Goal: Information Seeking & Learning: Compare options

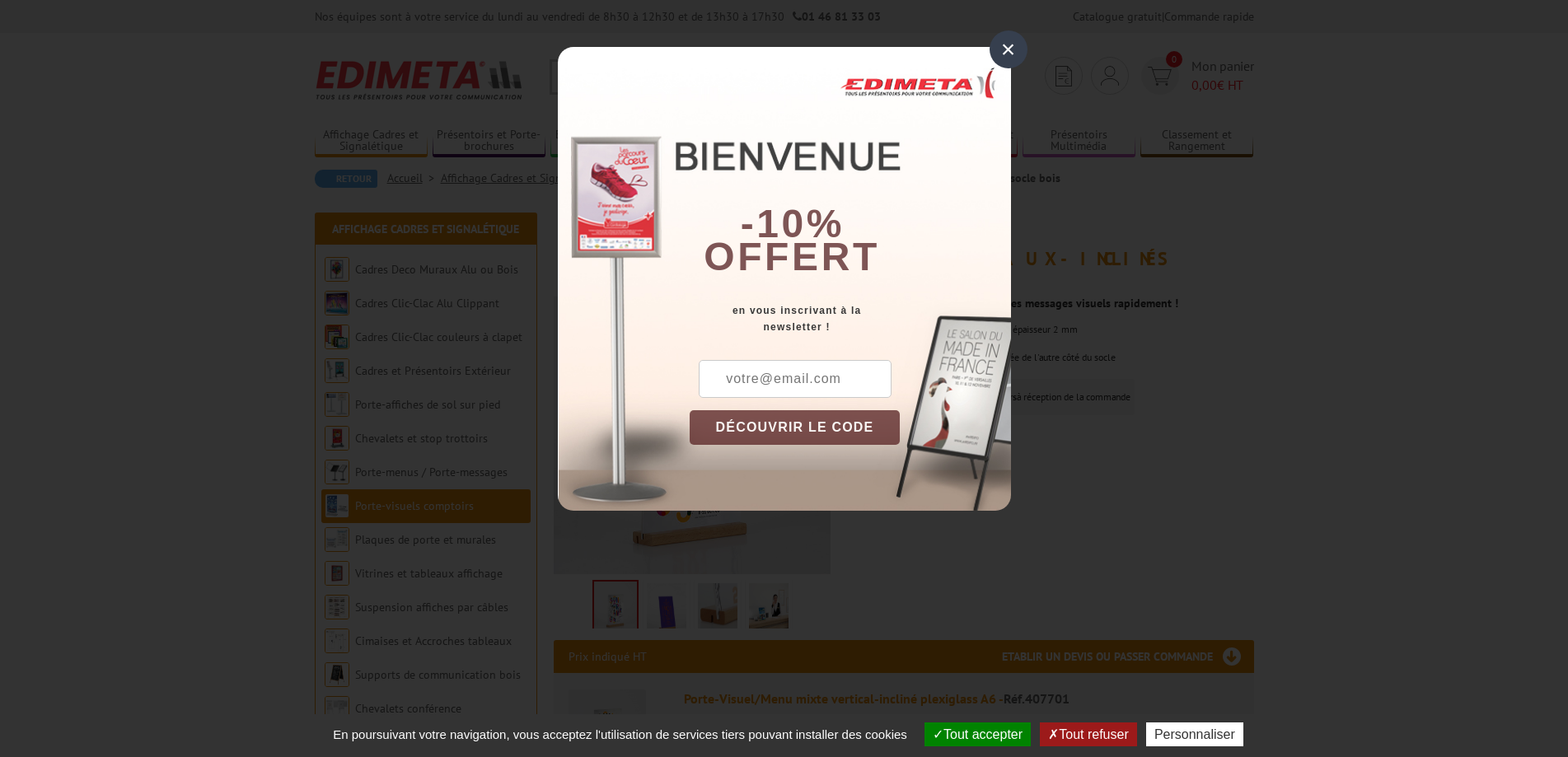
click at [1010, 41] on div "×" at bounding box center [1008, 50] width 38 height 38
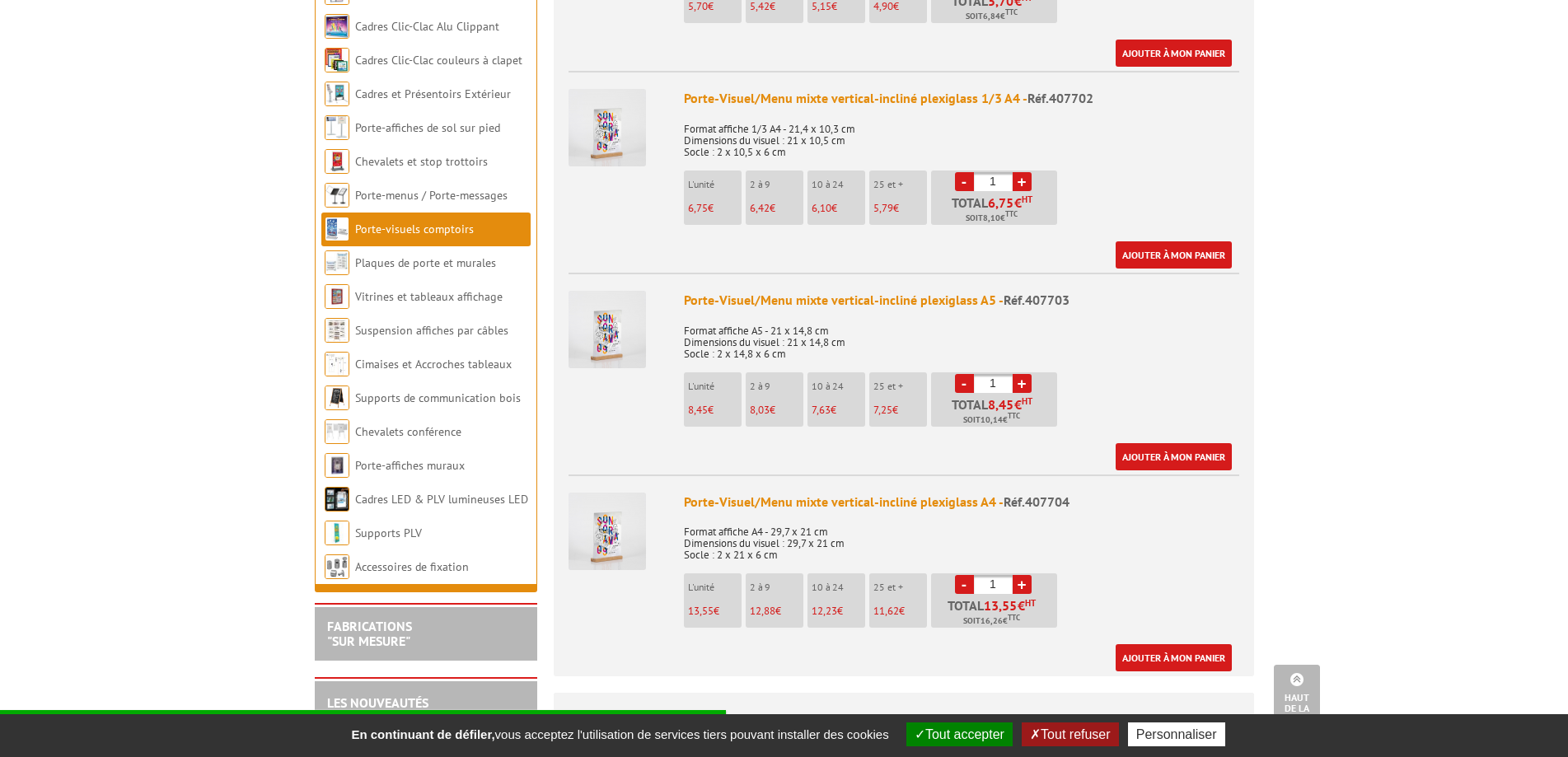
scroll to position [824, 0]
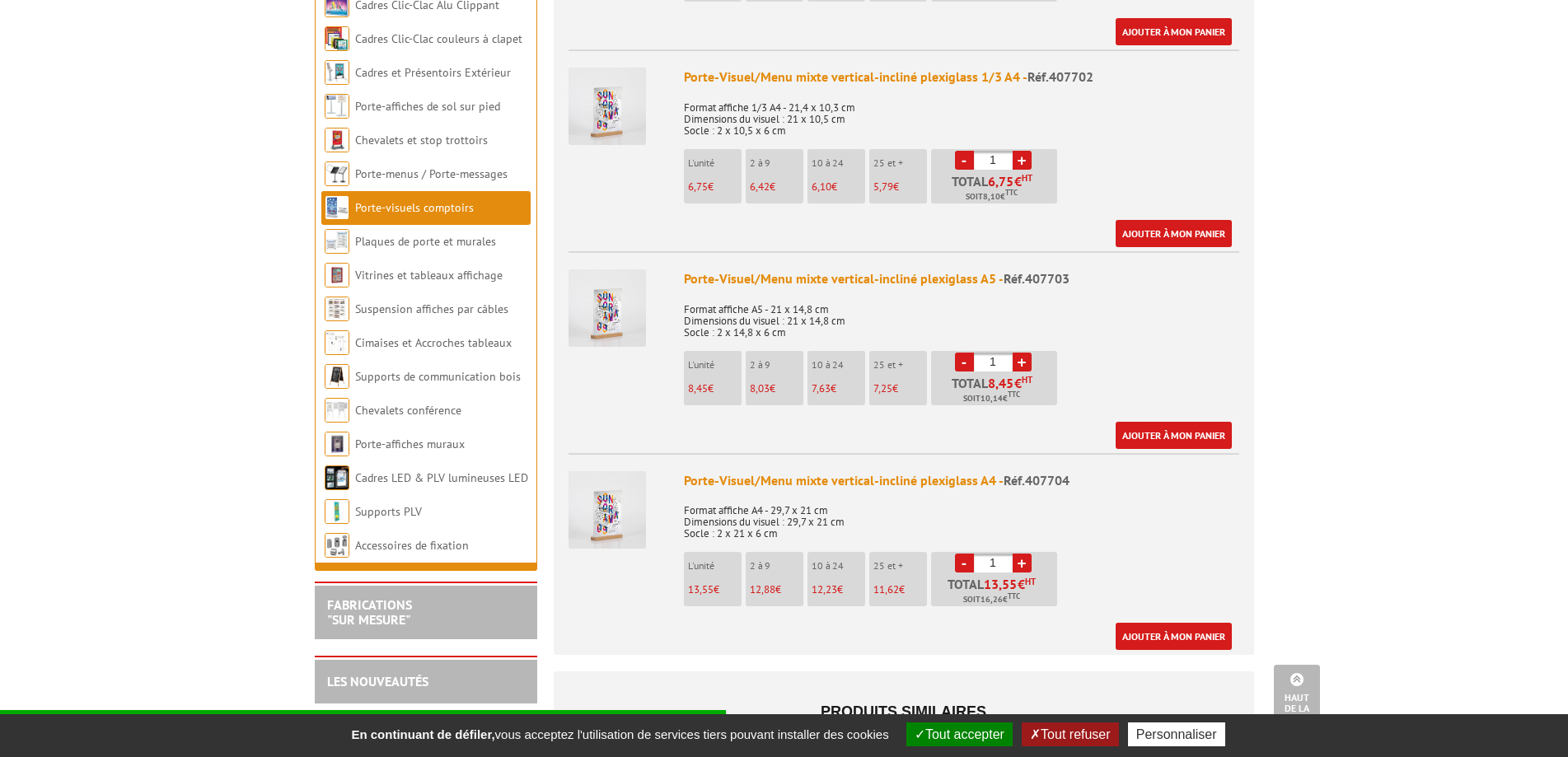
click at [965, 727] on button "Tout accepter" at bounding box center [960, 734] width 106 height 23
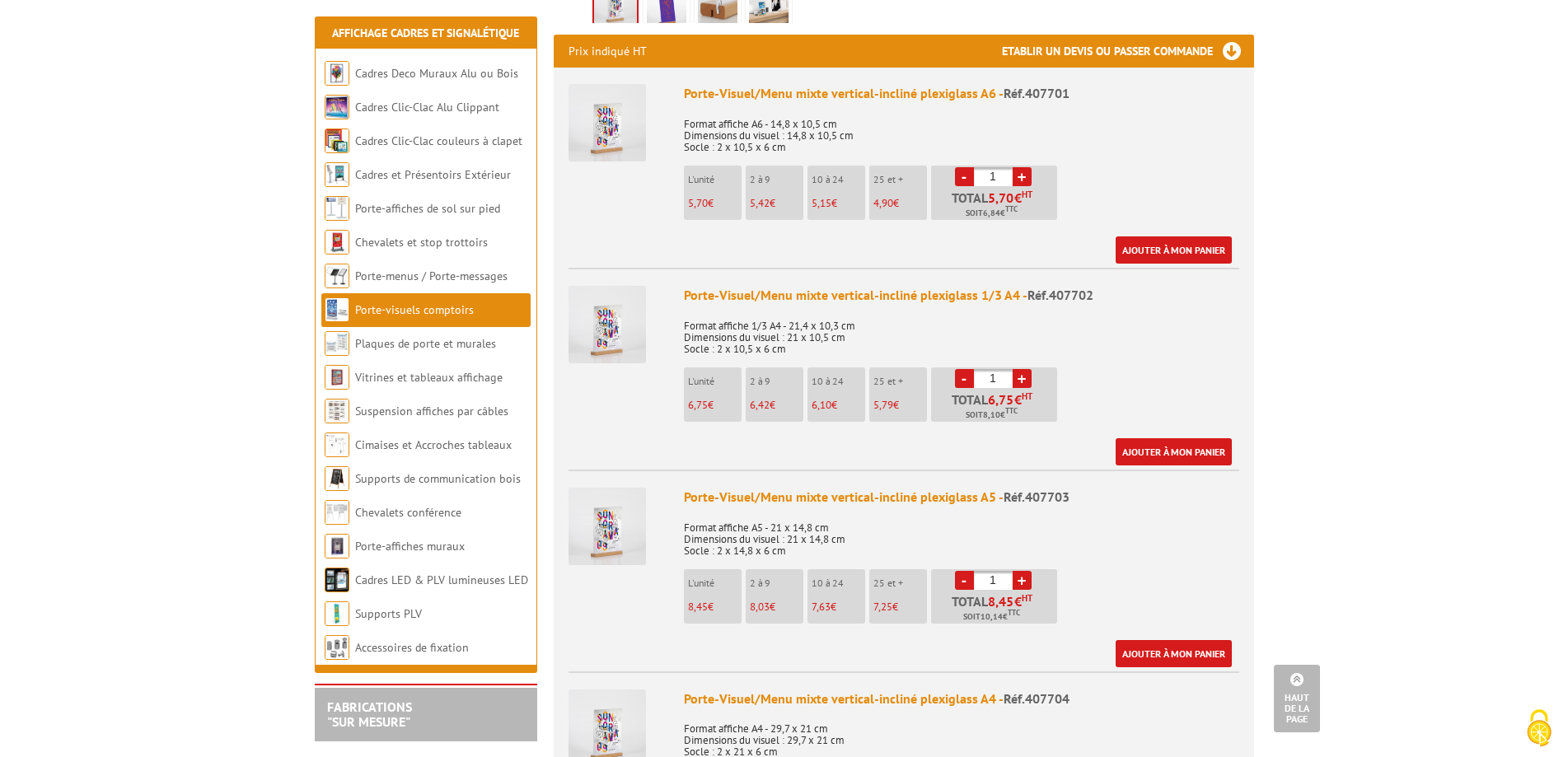
scroll to position [577, 0]
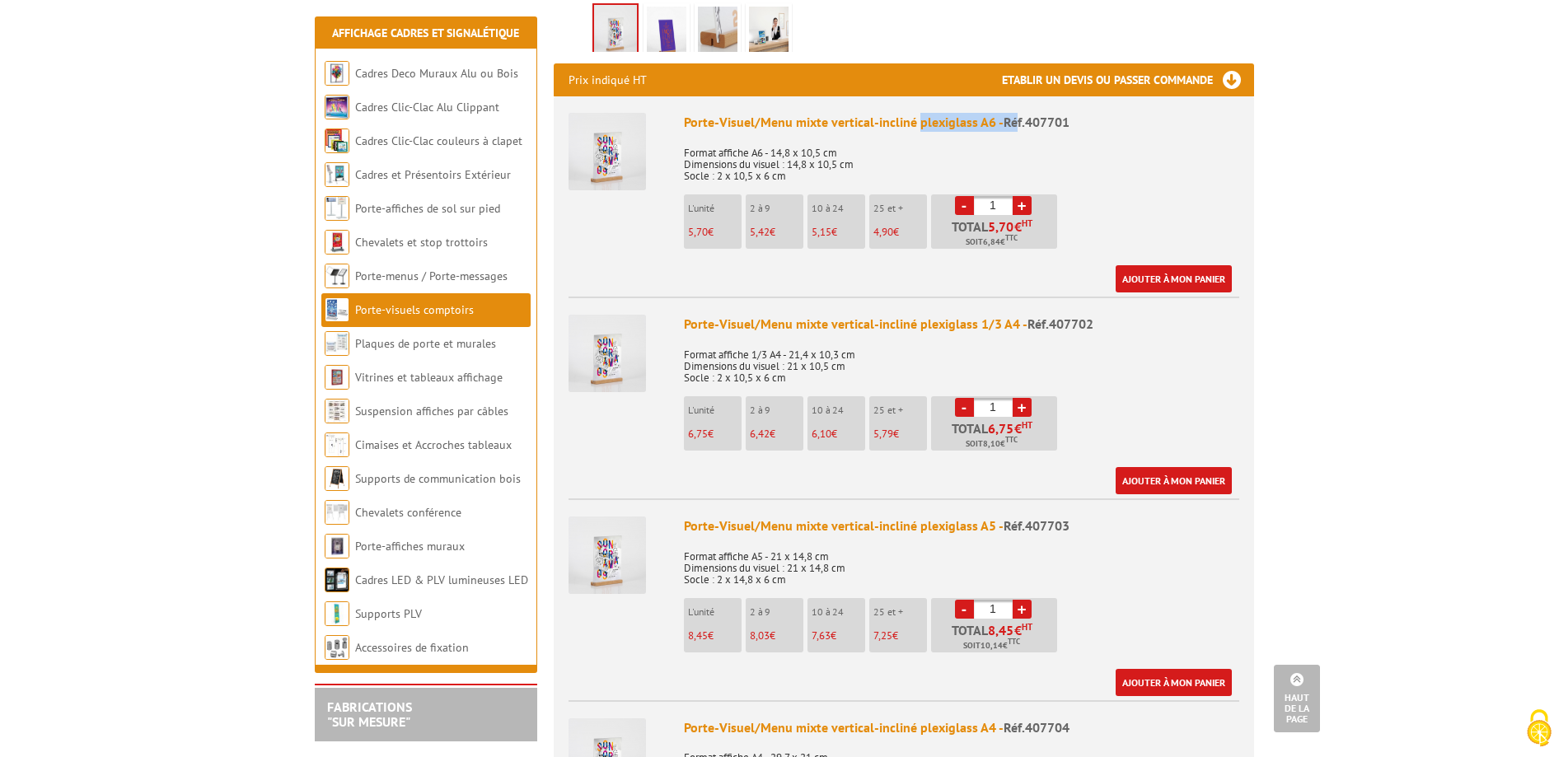
drag, startPoint x: 915, startPoint y: 102, endPoint x: 1016, endPoint y: 103, distance: 101.0
click at [1016, 113] on div "Porte-Visuel/Menu mixte vertical-incliné plexiglass A6 - Réf.407701" at bounding box center [962, 123] width 555 height 19
click at [1016, 114] on span "Réf.407701" at bounding box center [1036, 122] width 66 height 17
click at [975, 113] on div "Porte-Visuel/Menu mixte vertical-incliné plexiglass A6 - Réf.407701" at bounding box center [962, 123] width 555 height 19
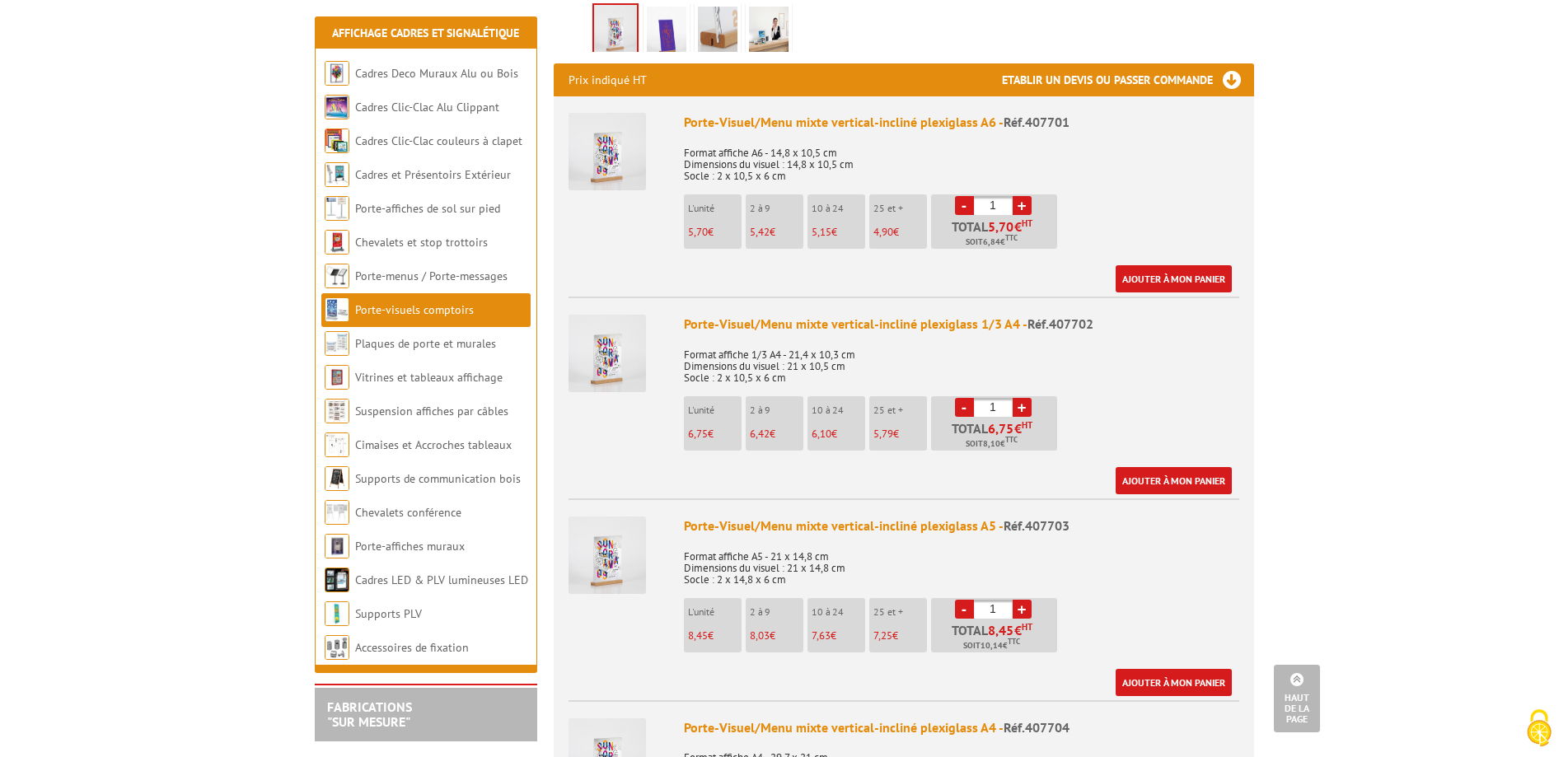
click at [1015, 164] on div "Porte-Visuel/Menu mixte vertical-incliné plexiglass A6 - Réf.407701 Format affi…" at bounding box center [962, 203] width 555 height 179
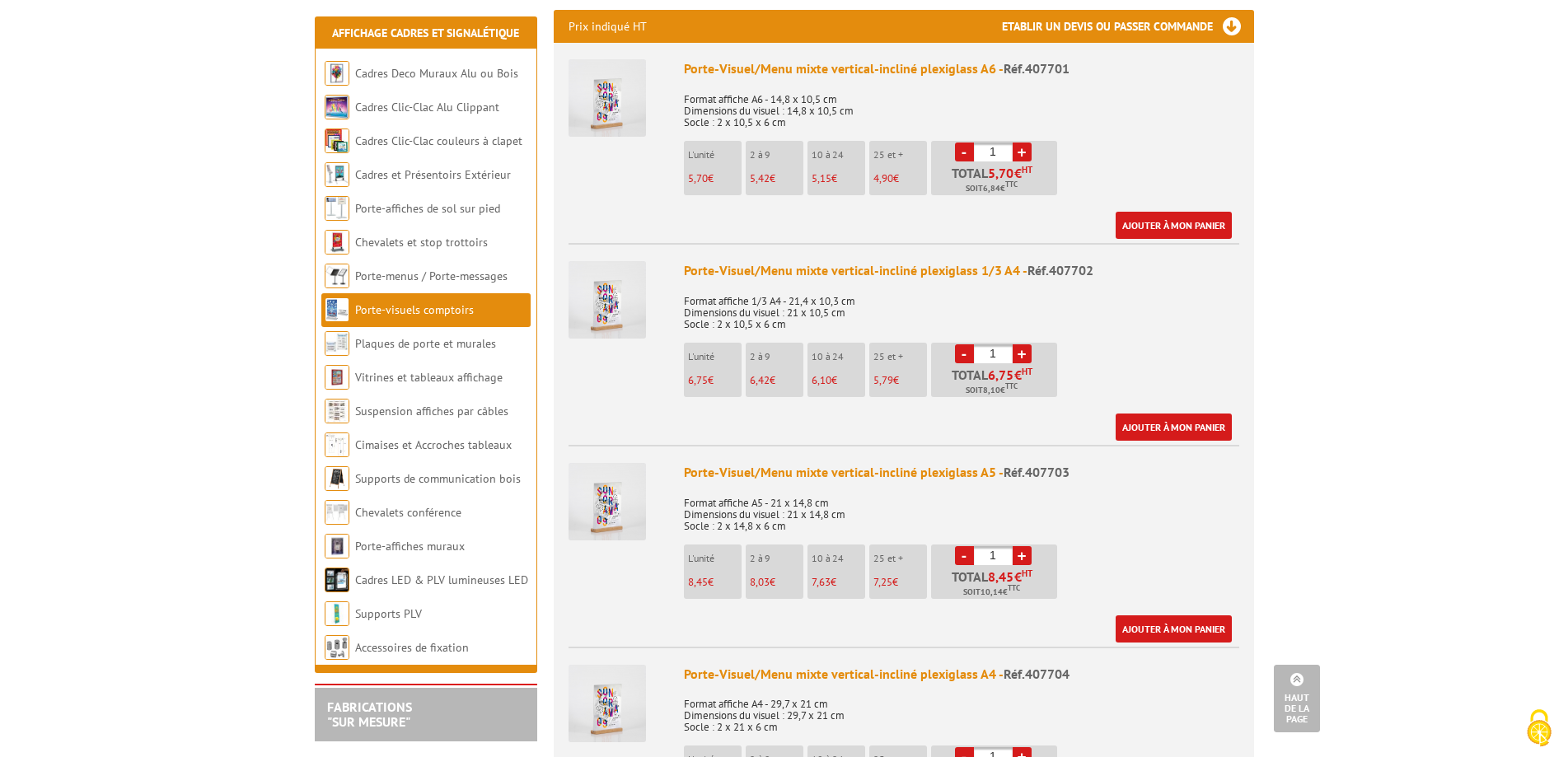
scroll to position [660, 0]
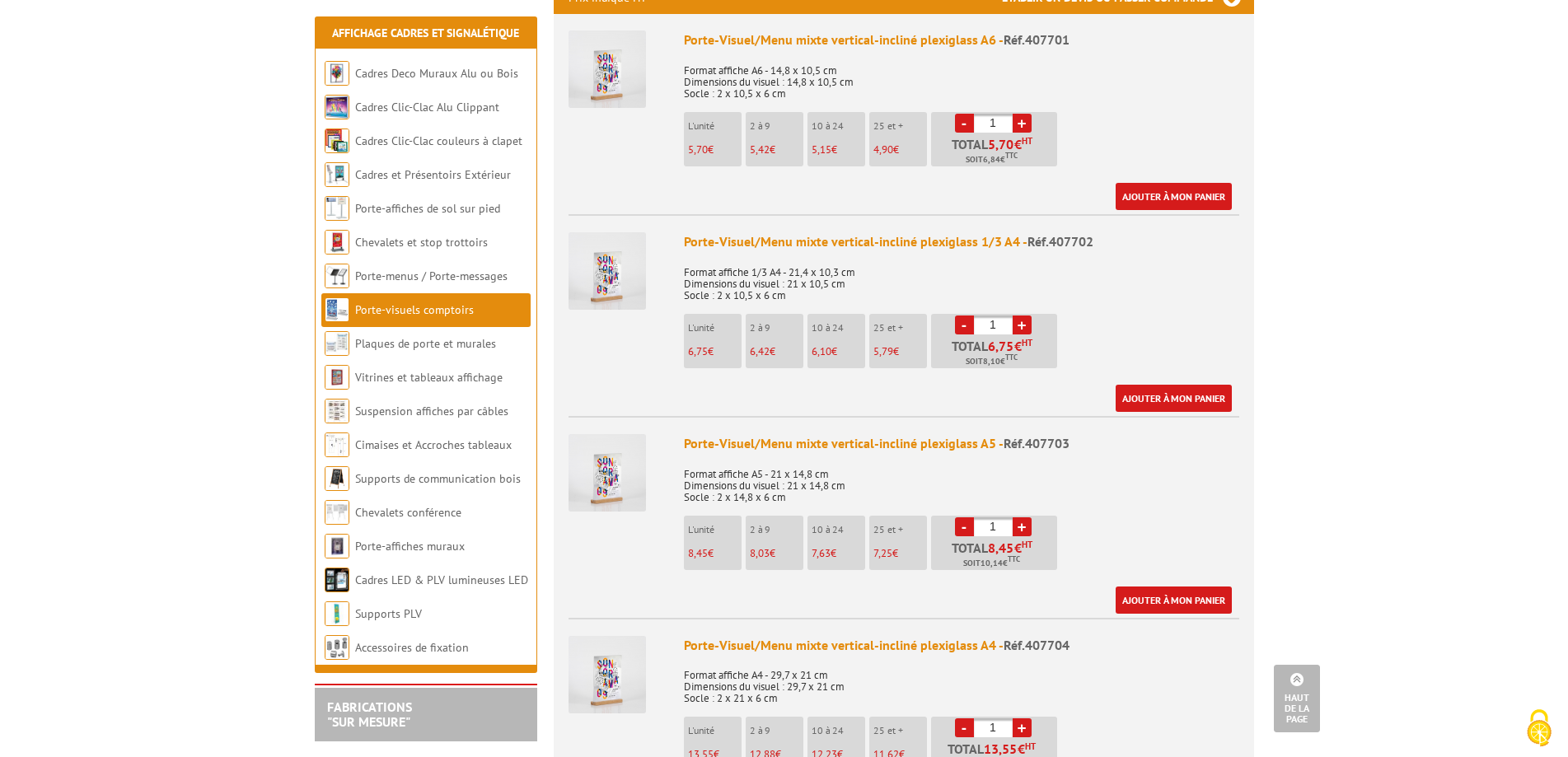
click at [998, 232] on div "Porte-Visuel/Menu mixte vertical-incliné plexiglass 1/3 A4 - Réf.407702" at bounding box center [962, 242] width 555 height 19
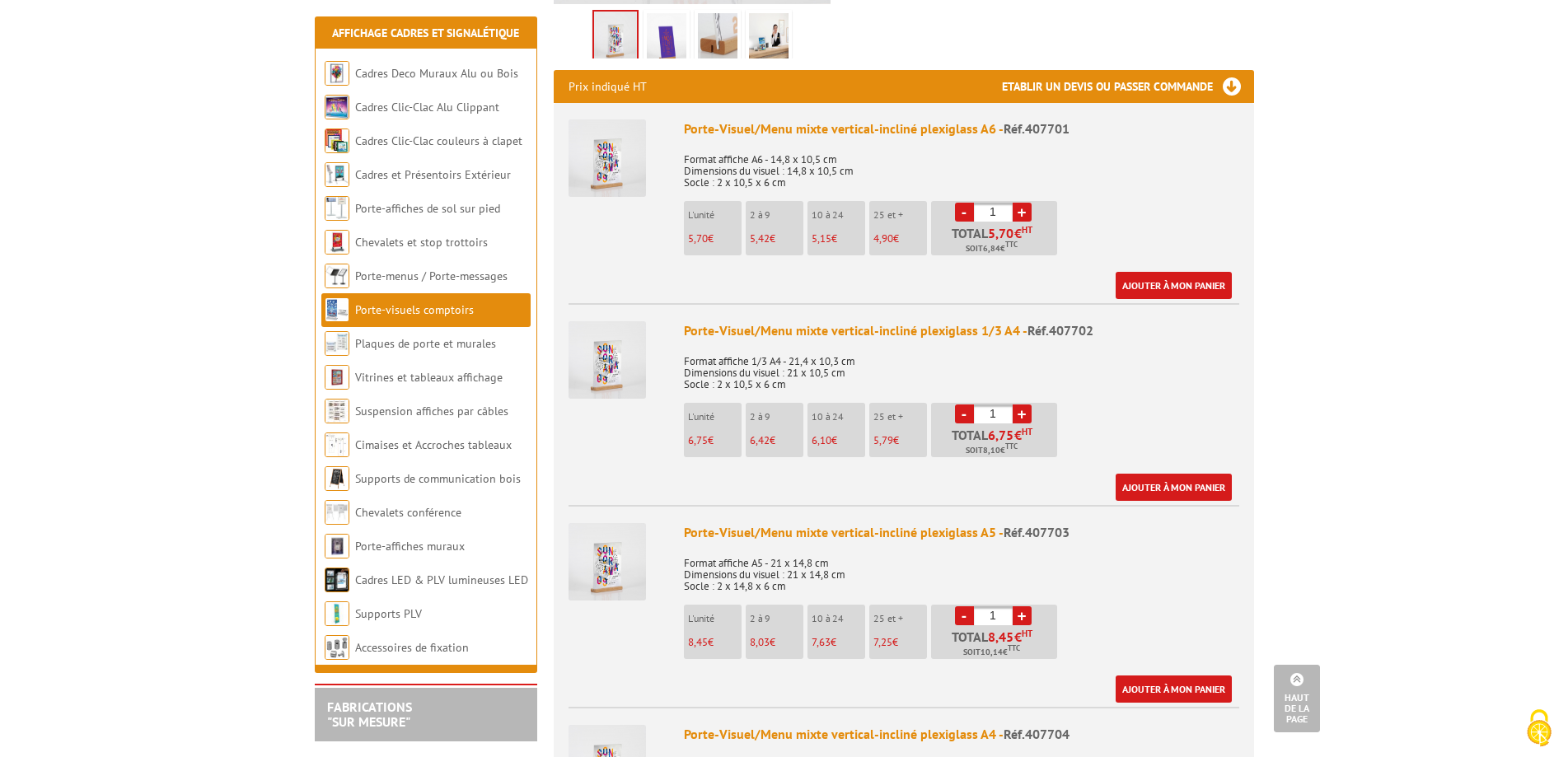
scroll to position [577, 0]
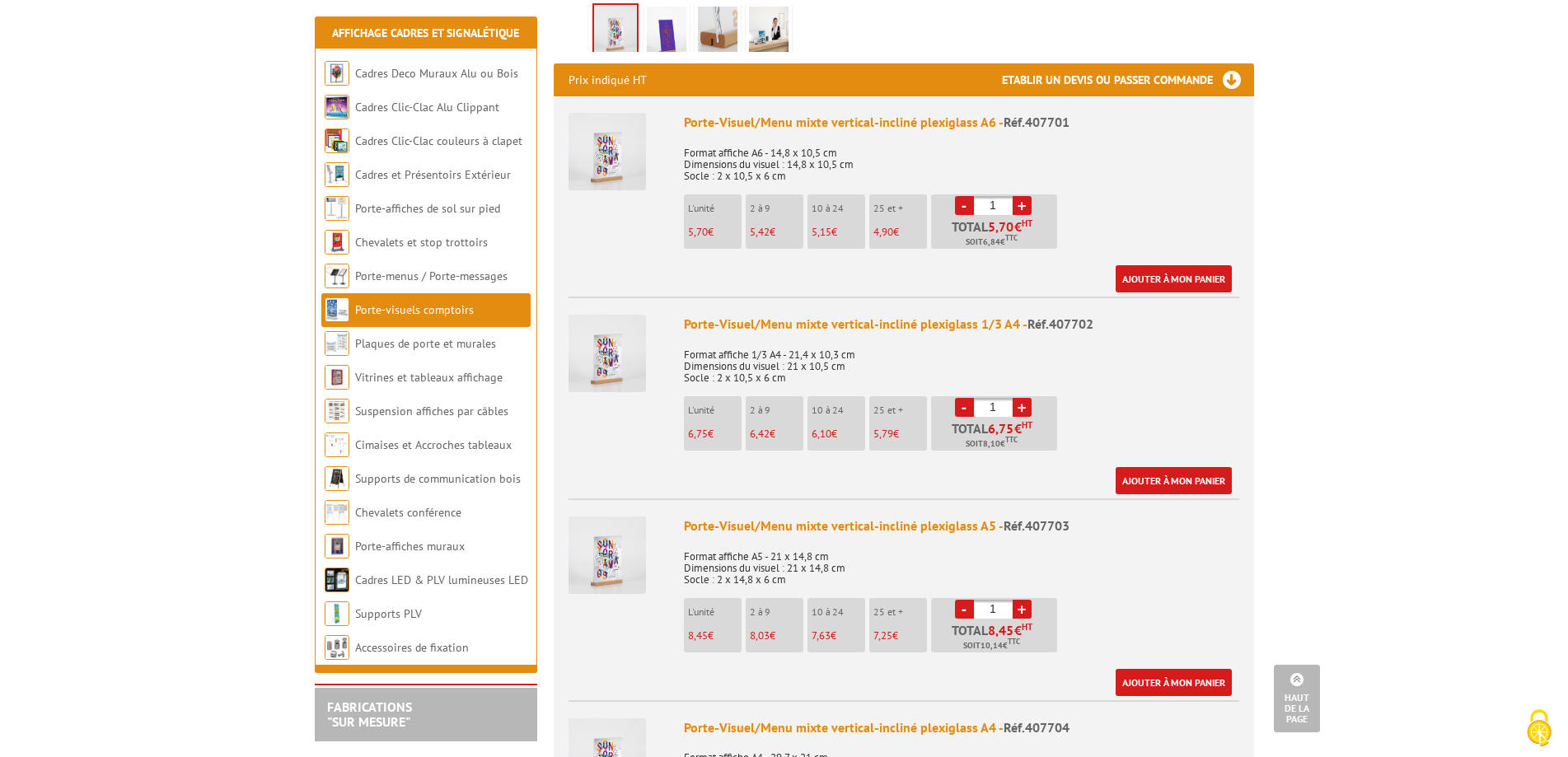
click at [1042, 114] on span "Réf.407701" at bounding box center [1036, 122] width 66 height 17
click at [977, 113] on div "Porte-Visuel/Menu mixte vertical-incliné plexiglass A6 - Réf.407701" at bounding box center [962, 123] width 555 height 19
click at [1025, 136] on p "Format affiche A6 - 14,8 x 10,5 cm Dimensions du visuel : 14,8 x 10,5 cm Socle …" at bounding box center [962, 158] width 555 height 46
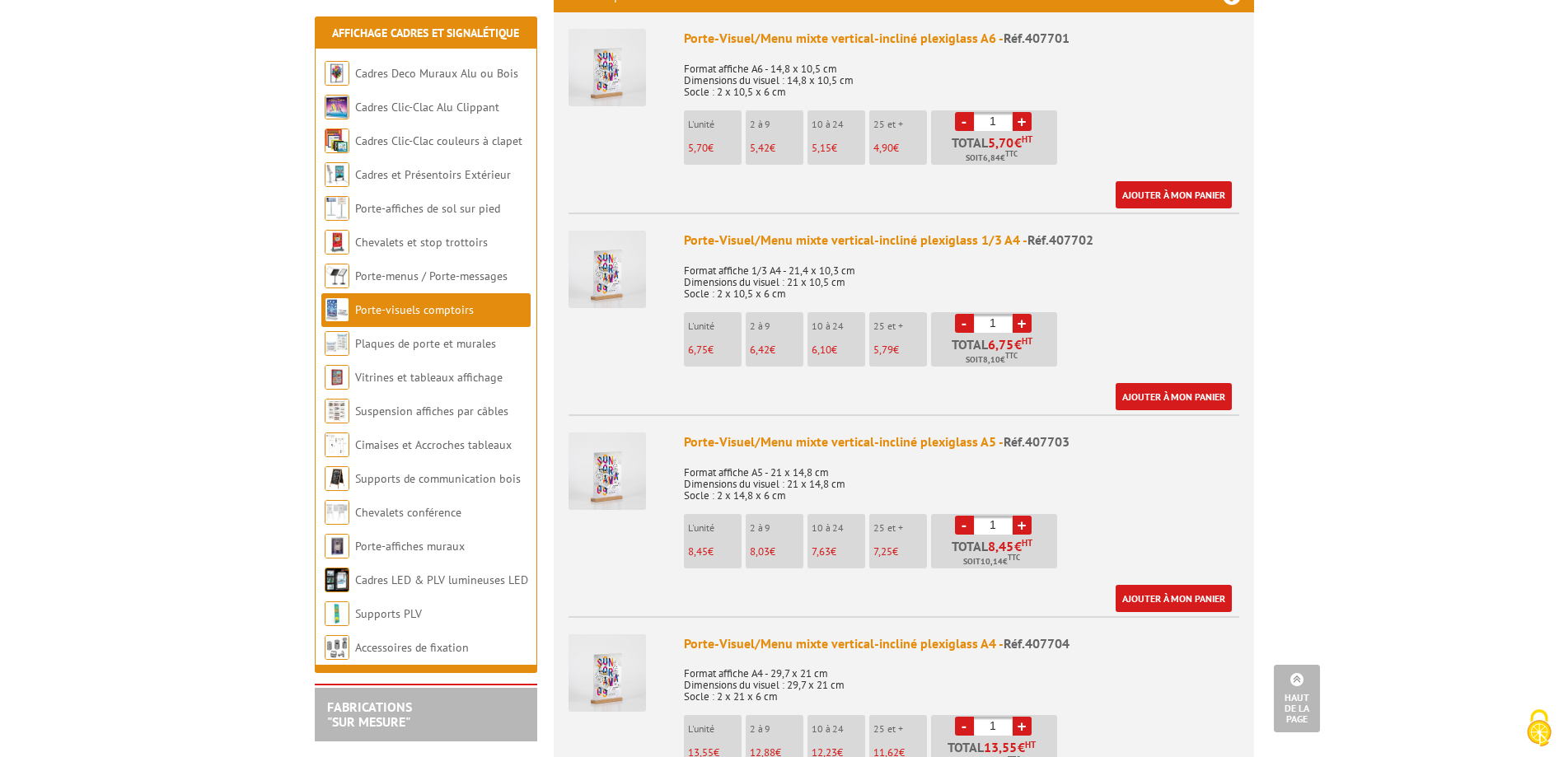
scroll to position [660, 0]
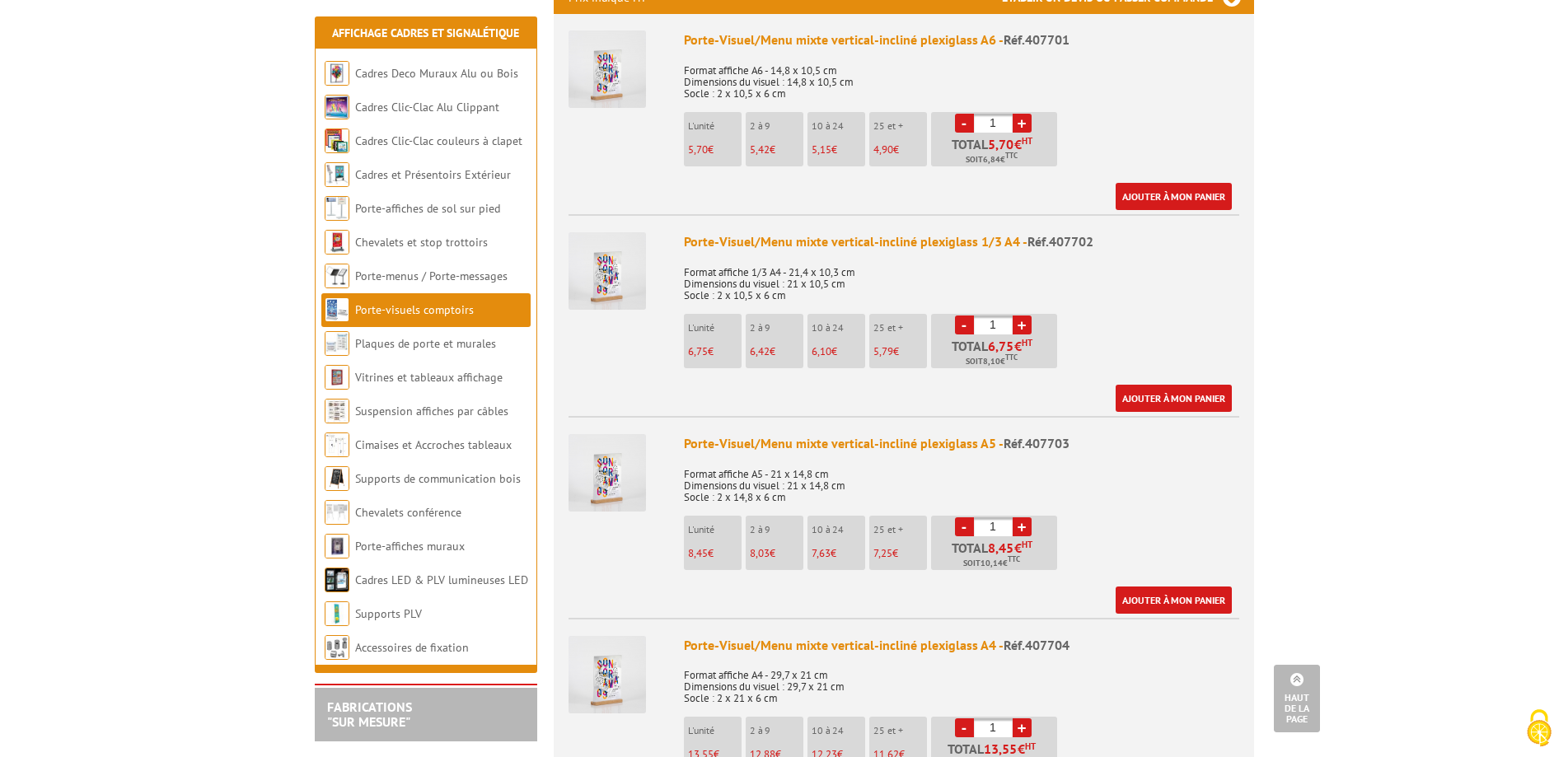
click at [609, 242] on img at bounding box center [606, 271] width 77 height 77
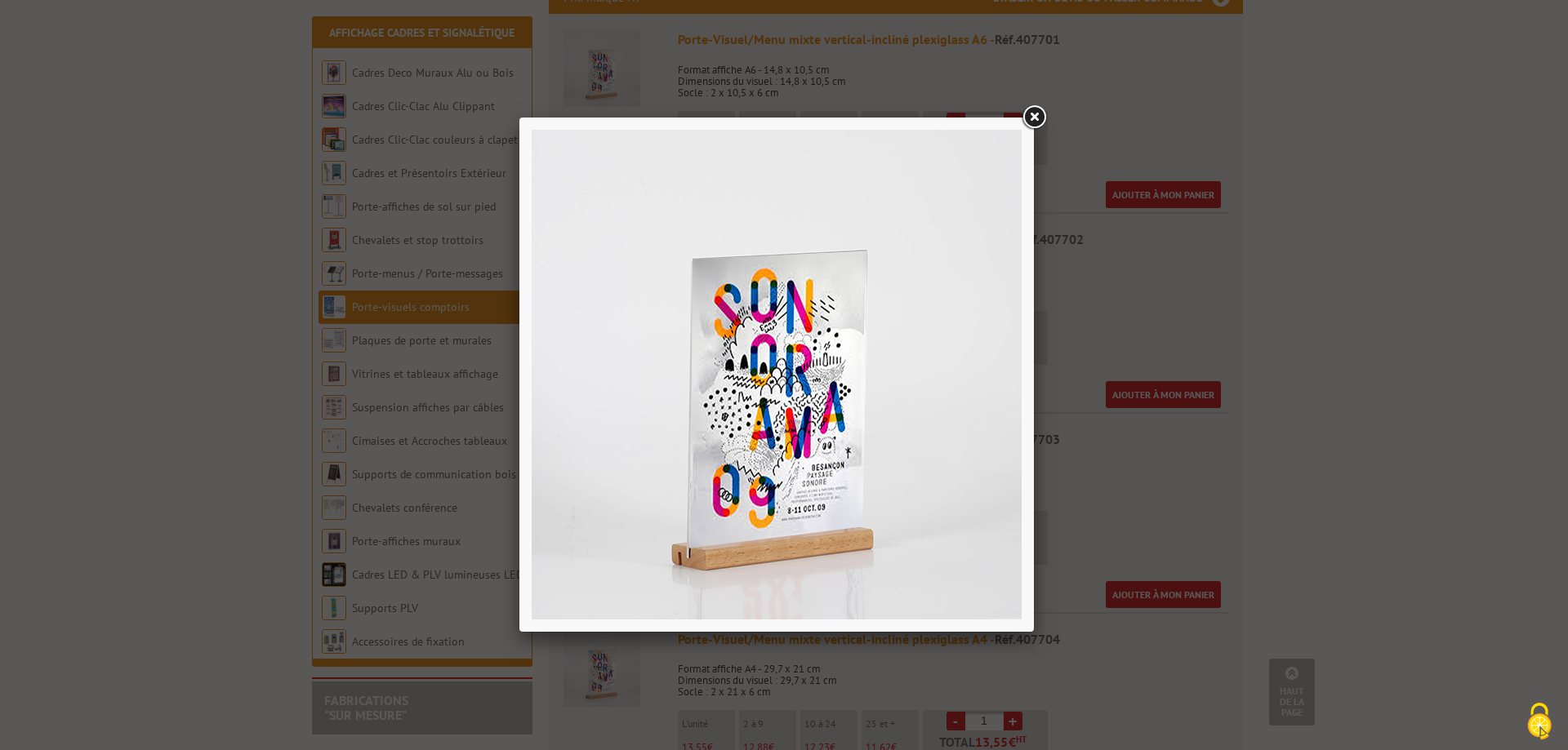
click at [1032, 107] on link at bounding box center [1034, 117] width 29 height 29
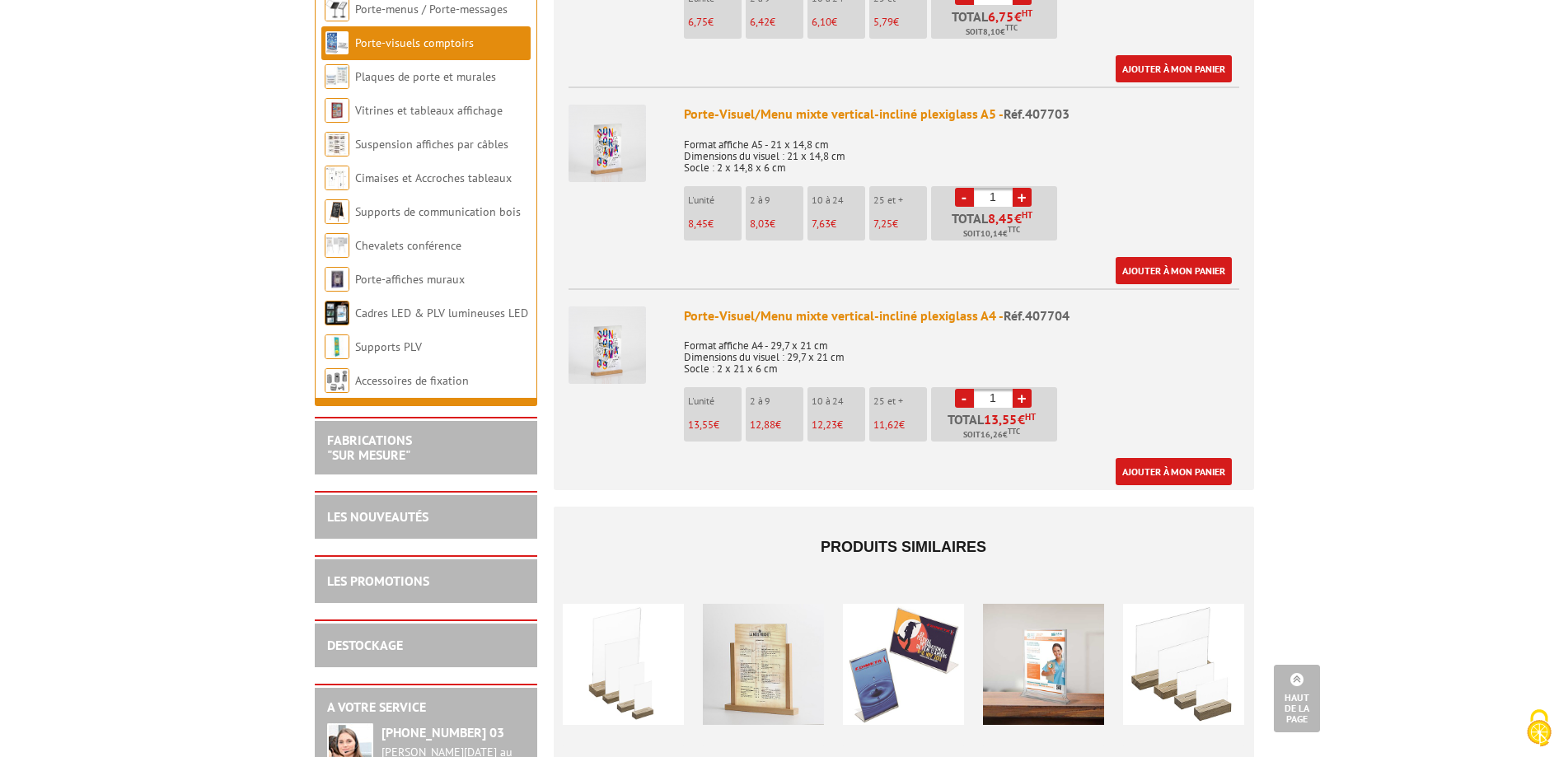
scroll to position [824, 0]
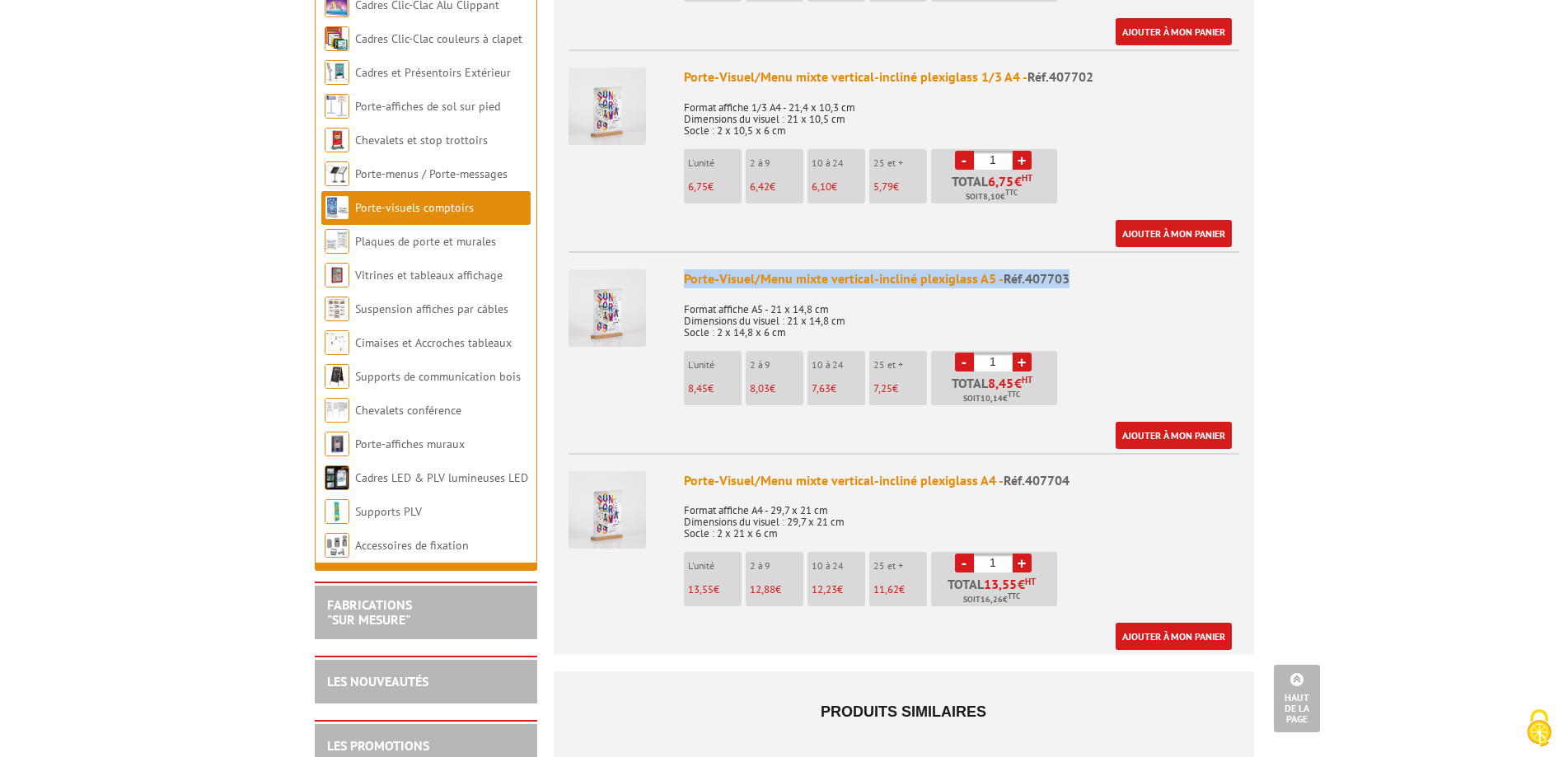
drag, startPoint x: 1076, startPoint y: 257, endPoint x: 686, endPoint y: 261, distance: 390.0
click at [686, 270] on div "Porte-Visuel/Menu mixte vertical-incliné plexiglass A5 - Réf.407703" at bounding box center [962, 279] width 555 height 19
copy div "Porte-Visuel/Menu mixte vertical-incliné plexiglass A5 - Réf.407703"
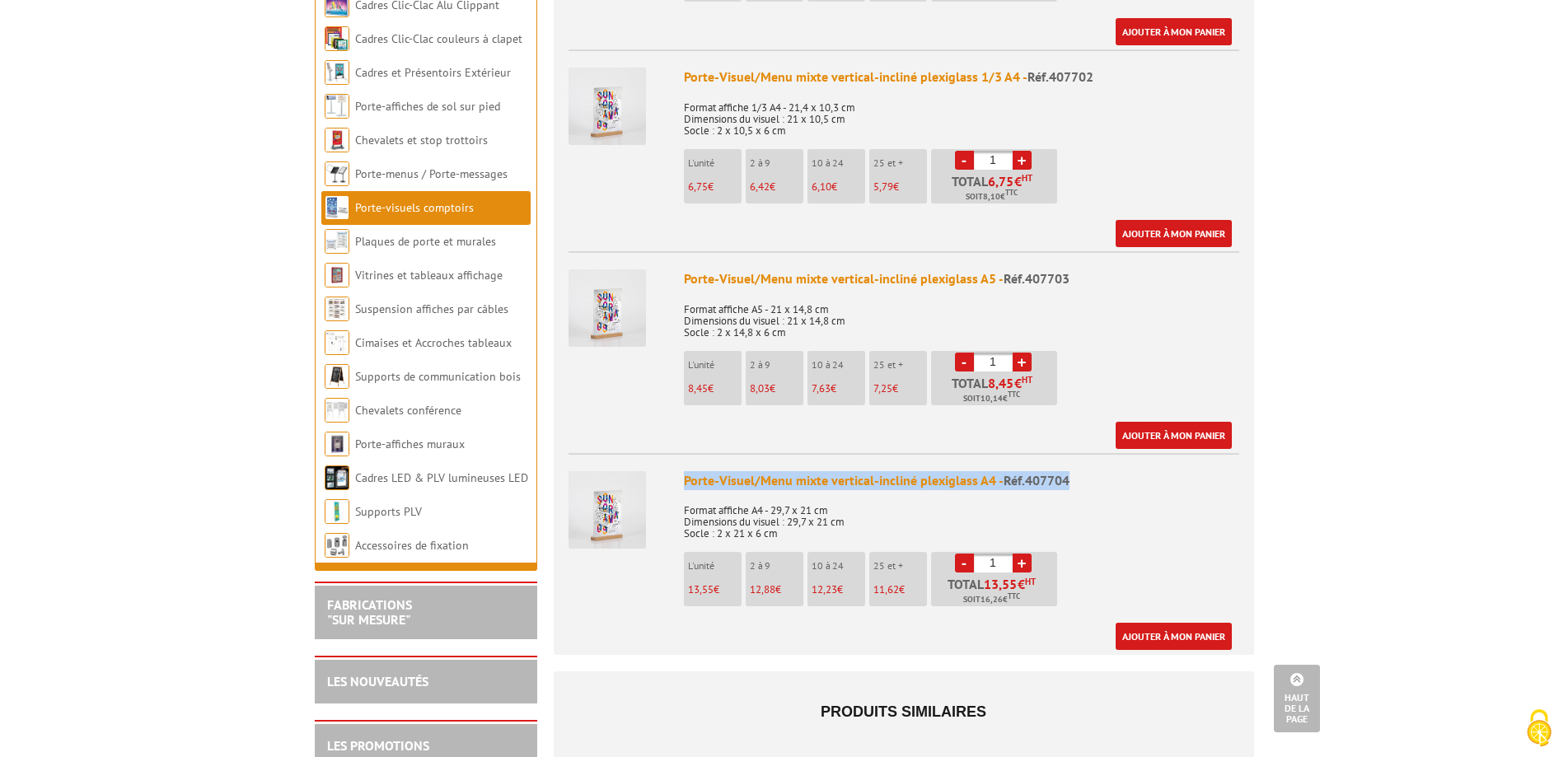
drag, startPoint x: 1076, startPoint y: 458, endPoint x: 687, endPoint y: 464, distance: 389.0
click at [687, 472] on div "Porte-Visuel/Menu mixte vertical-incliné plexiglass A4 - Réf.407704" at bounding box center [962, 481] width 555 height 19
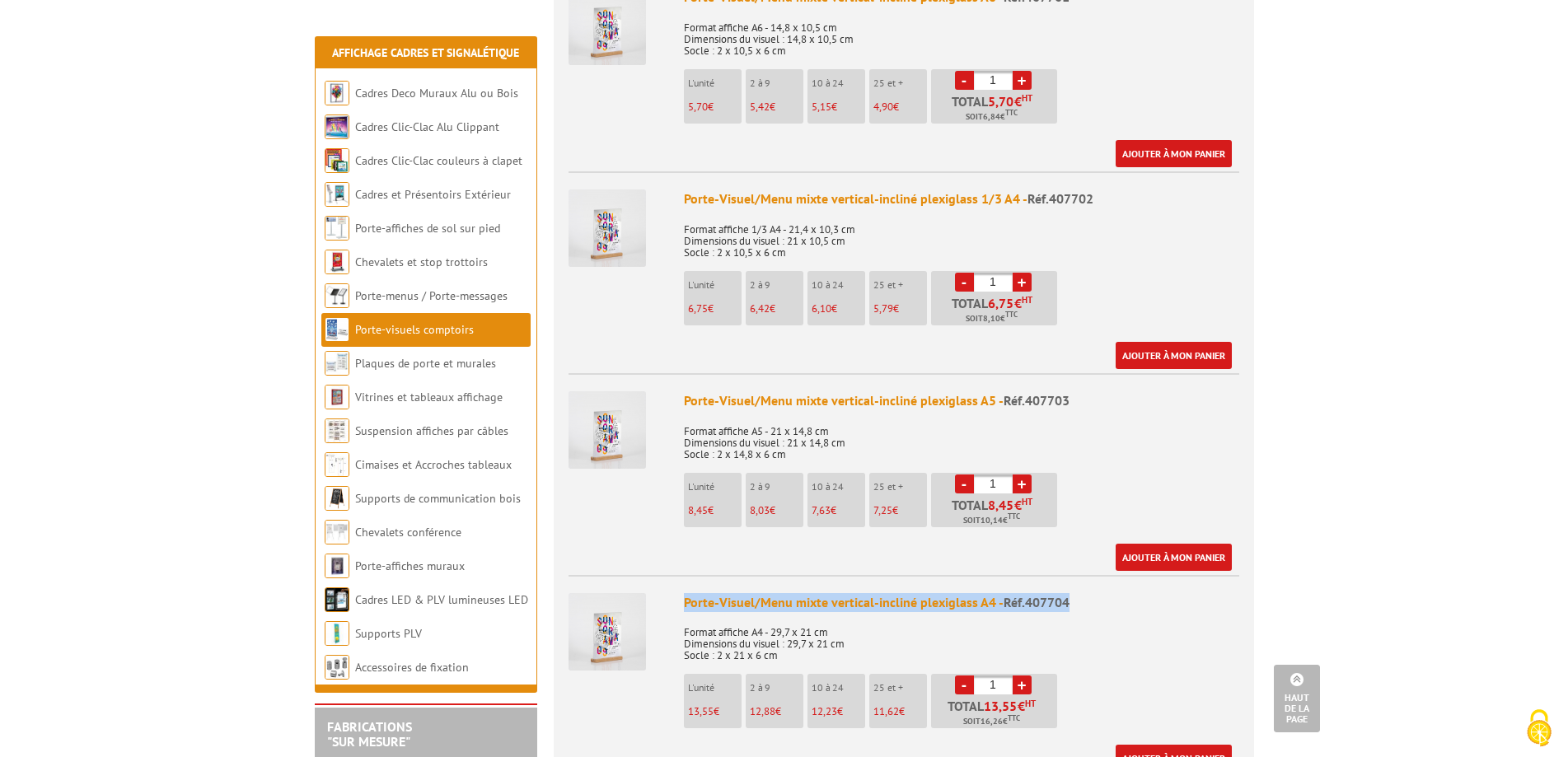
scroll to position [577, 0]
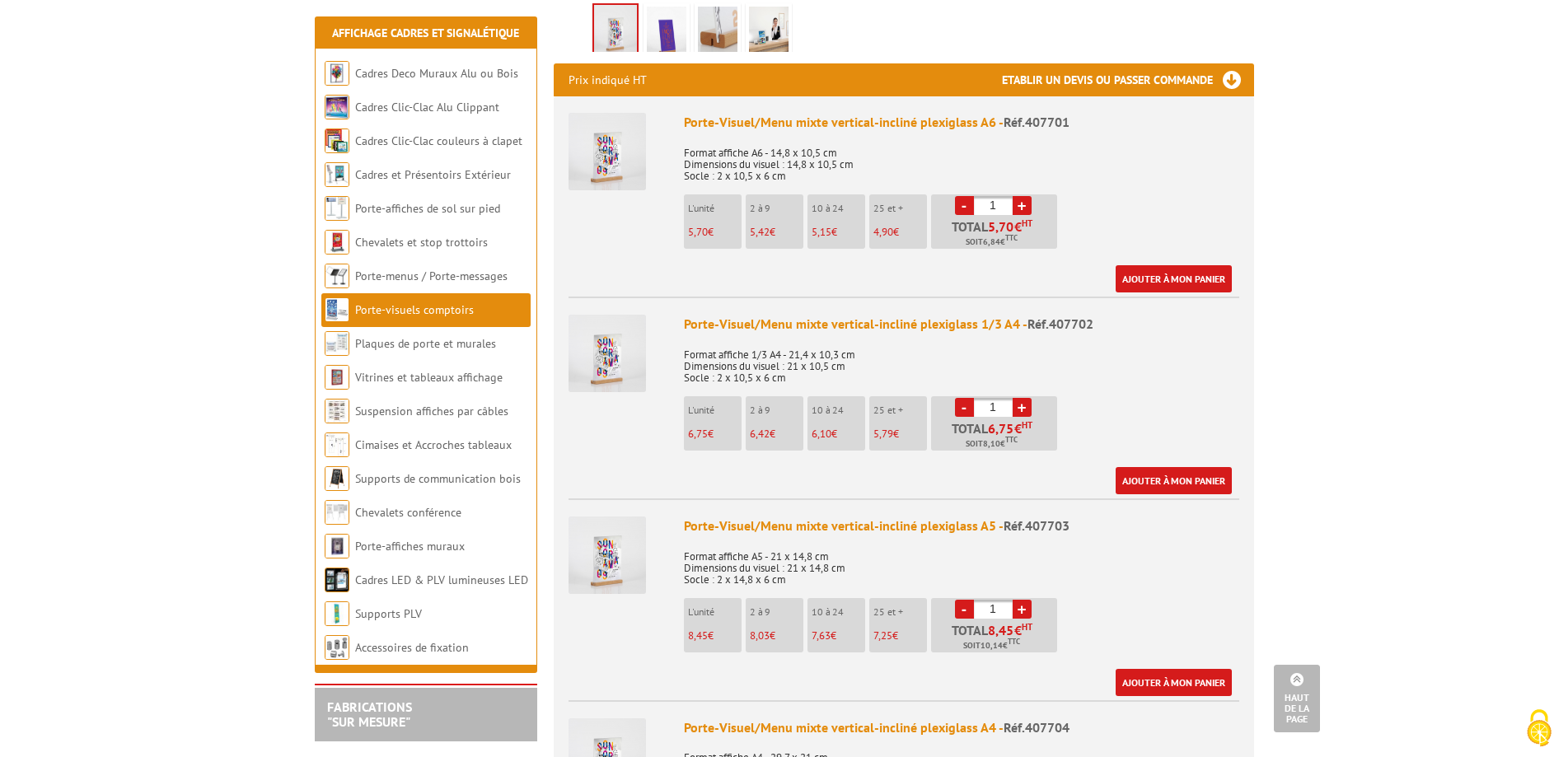
click at [992, 113] on div "Porte-Visuel/Menu mixte vertical-incliné plexiglass A6 - Réf.407701" at bounding box center [962, 123] width 555 height 19
drag, startPoint x: 1111, startPoint y: 103, endPoint x: 17, endPoint y: 153, distance: 1095.1
click at [638, 104] on li "Porte-Visuel/Menu mixte vertical-incliné plexiglass A6 - Réf.407701 Format affi…" at bounding box center [903, 194] width 671 height 196
copy li "Porte-Visuel/Menu mixte vertical-incliné plexiglass A6 - Réf.407701"
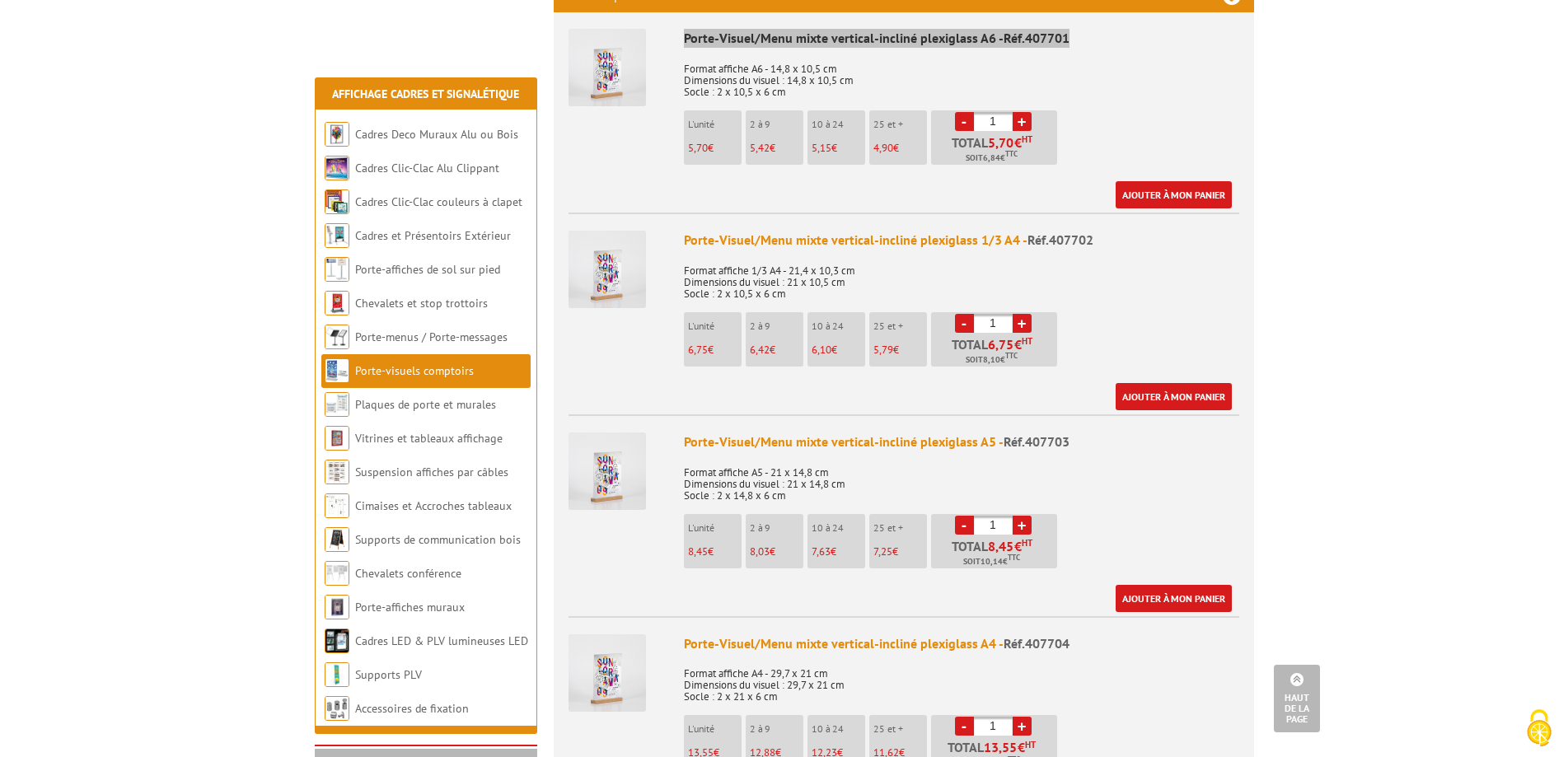
scroll to position [660, 0]
